Goal: Check status: Check status

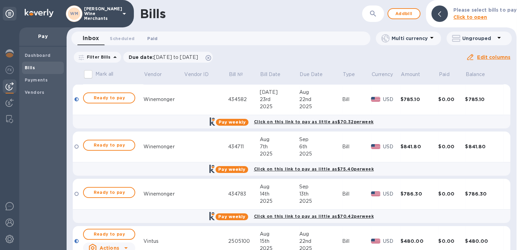
click at [150, 37] on span "Paid 0" at bounding box center [152, 38] width 10 height 7
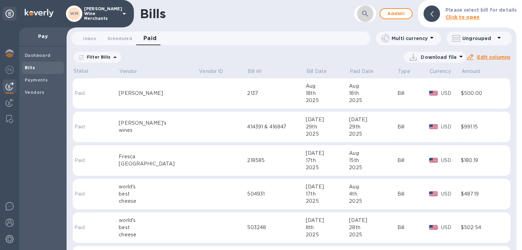
click at [363, 14] on icon "button" at bounding box center [365, 14] width 8 height 8
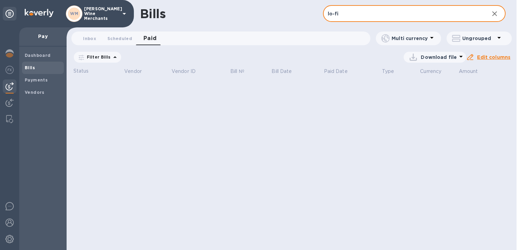
type input "lo-fi"
click at [0, 0] on span "[DATE] to [DATE]" at bounding box center [0, 0] width 0 height 0
click at [0, 0] on icon "button" at bounding box center [0, 0] width 0 height 0
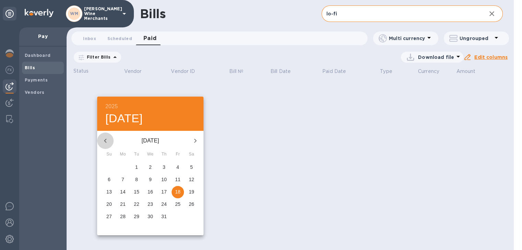
click at [106, 140] on icon "button" at bounding box center [105, 141] width 8 height 8
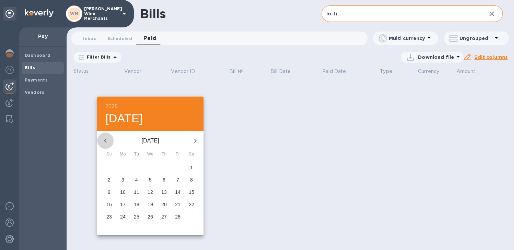
click at [106, 140] on icon "button" at bounding box center [105, 141] width 8 height 8
click at [149, 169] on p "1" at bounding box center [150, 167] width 3 height 7
type input "[DATE]"
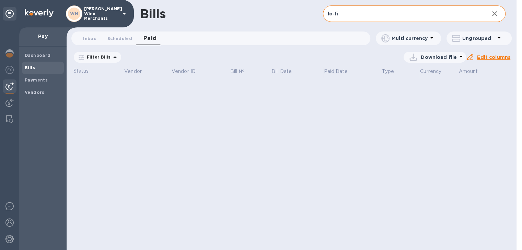
click at [0, 0] on u "Apply" at bounding box center [0, 0] width 0 height 0
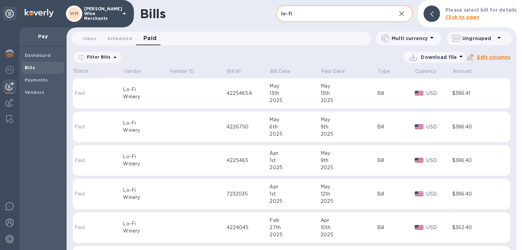
click at [235, 157] on div "4225465" at bounding box center [247, 160] width 43 height 7
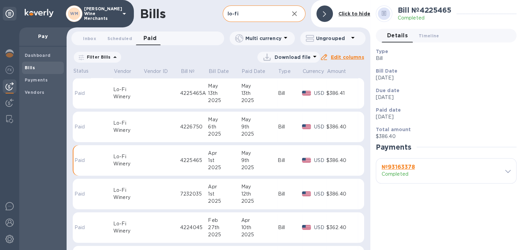
scroll to position [35, 0]
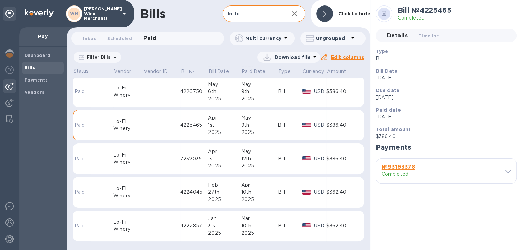
click at [0, 0] on span "[DATE] to [DATE]" at bounding box center [0, 0] width 0 height 0
click at [0, 0] on icon "button" at bounding box center [0, 0] width 0 height 0
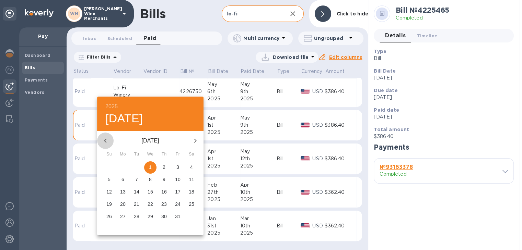
click at [105, 135] on button "button" at bounding box center [105, 141] width 16 height 16
click at [111, 166] on span "1" at bounding box center [109, 167] width 12 height 7
type input "[DATE]"
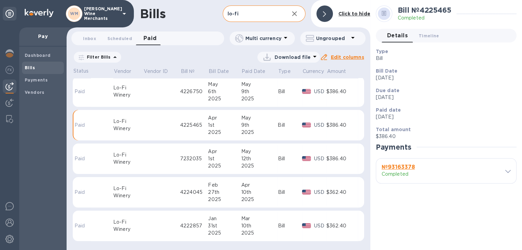
click at [0, 0] on u "Apply" at bounding box center [0, 0] width 0 height 0
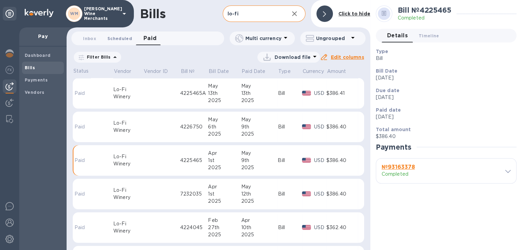
click at [114, 42] on button "Scheduled 0" at bounding box center [120, 39] width 36 height 14
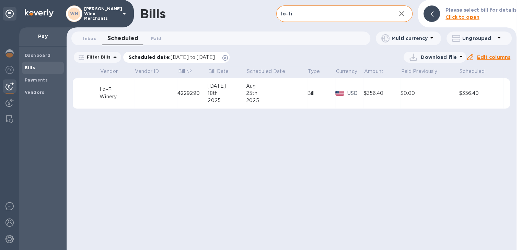
click at [193, 57] on span "[DATE] to [DATE]" at bounding box center [192, 57] width 44 height 5
click at [86, 72] on th at bounding box center [88, 73] width 23 height 12
click at [158, 37] on span "Paid 0" at bounding box center [156, 38] width 10 height 7
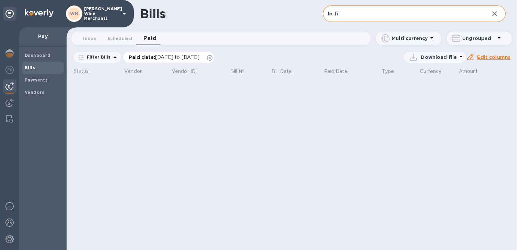
click at [171, 58] on span "[DATE] to [DATE]" at bounding box center [177, 57] width 44 height 5
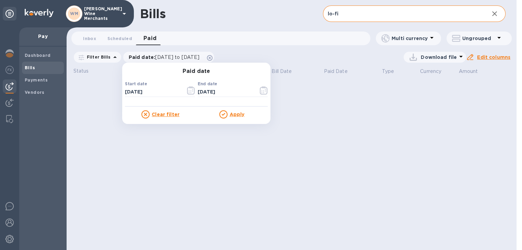
click at [377, 14] on input "lo-fi" at bounding box center [403, 13] width 161 height 17
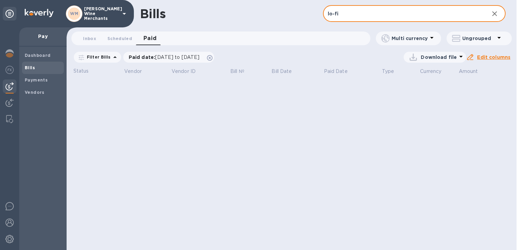
click at [377, 14] on input "lo-fi" at bounding box center [403, 13] width 161 height 17
type input "revel"
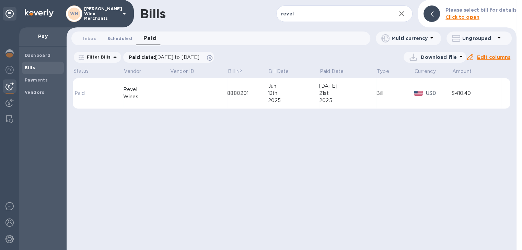
click at [119, 39] on span "Scheduled 0" at bounding box center [119, 38] width 25 height 7
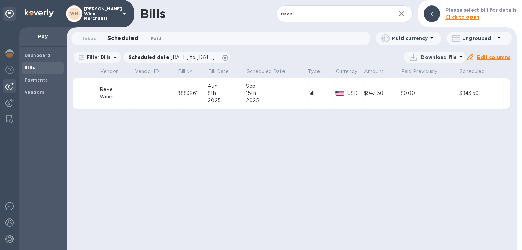
click at [155, 38] on span "Paid 0" at bounding box center [156, 38] width 10 height 7
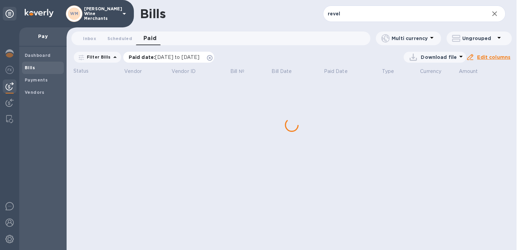
click at [175, 58] on span "[DATE] to [DATE]" at bounding box center [177, 57] width 44 height 5
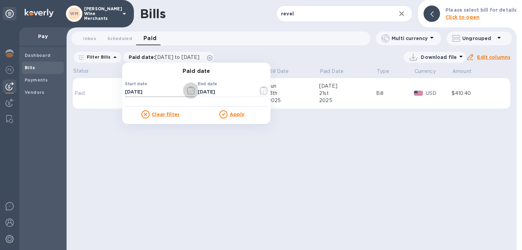
click at [187, 90] on icon "button" at bounding box center [191, 90] width 8 height 8
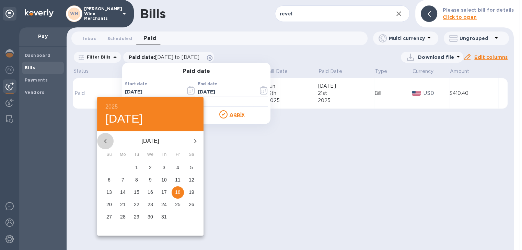
click at [104, 139] on icon "button" at bounding box center [105, 141] width 8 height 8
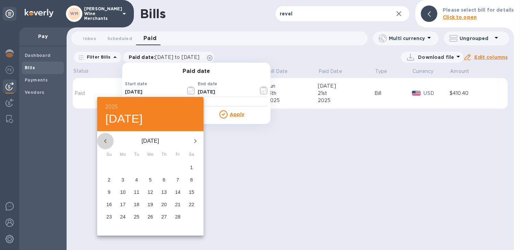
click at [104, 139] on icon "button" at bounding box center [105, 141] width 8 height 8
click at [150, 169] on p "1" at bounding box center [150, 167] width 3 height 7
type input "[DATE]"
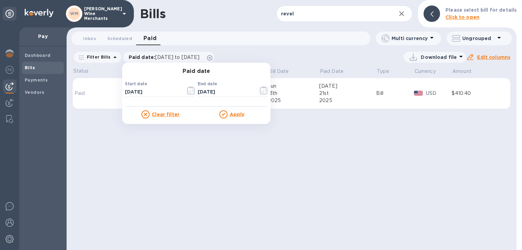
click at [238, 114] on u "Apply" at bounding box center [236, 114] width 15 height 5
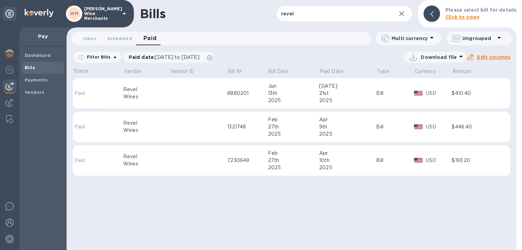
click at [33, 71] on span "Bills" at bounding box center [30, 67] width 10 height 7
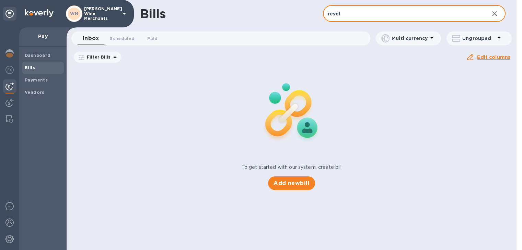
click at [350, 13] on input "revel" at bounding box center [403, 13] width 161 height 17
